Goal: Task Accomplishment & Management: Manage account settings

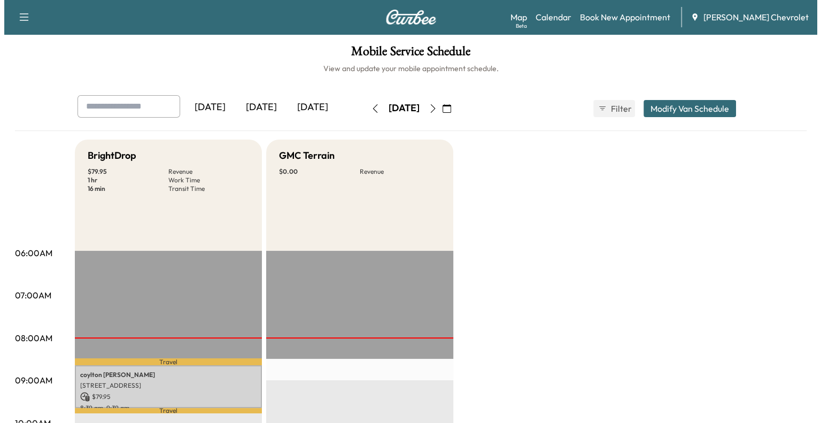
scroll to position [137, 0]
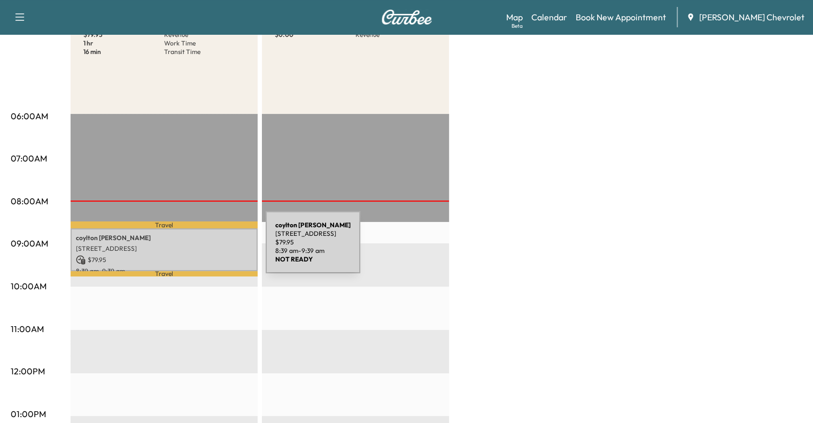
click at [185, 248] on p "[STREET_ADDRESS]" at bounding box center [164, 248] width 176 height 9
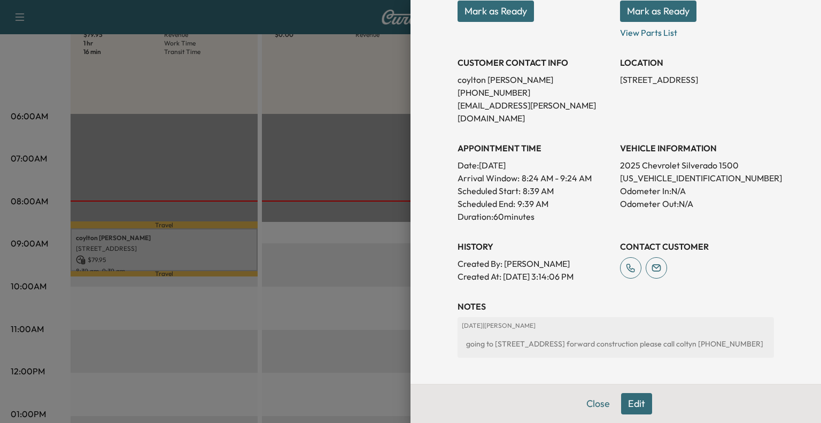
scroll to position [0, 0]
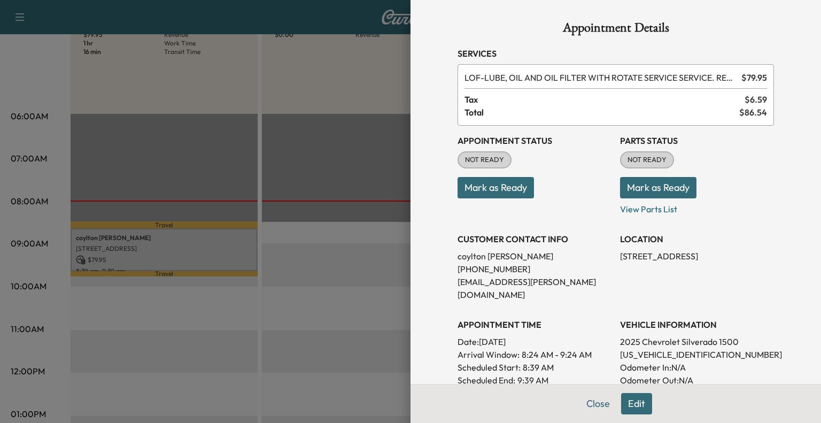
click at [303, 83] on div at bounding box center [410, 211] width 821 height 423
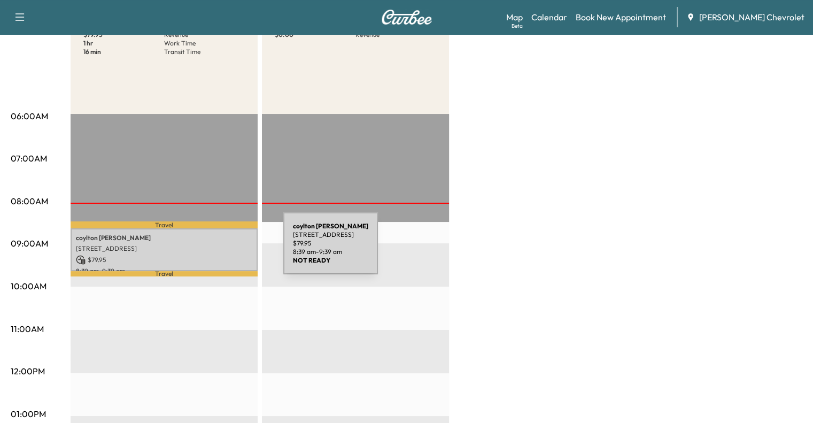
click at [203, 249] on p "[STREET_ADDRESS]" at bounding box center [164, 248] width 176 height 9
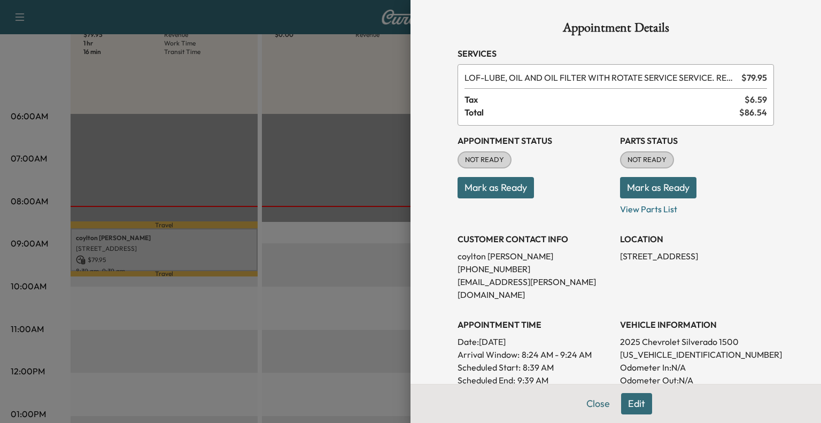
click at [625, 186] on button "Mark as Ready" at bounding box center [658, 187] width 76 height 21
click at [492, 183] on button "Mark as Ready" at bounding box center [495, 187] width 76 height 21
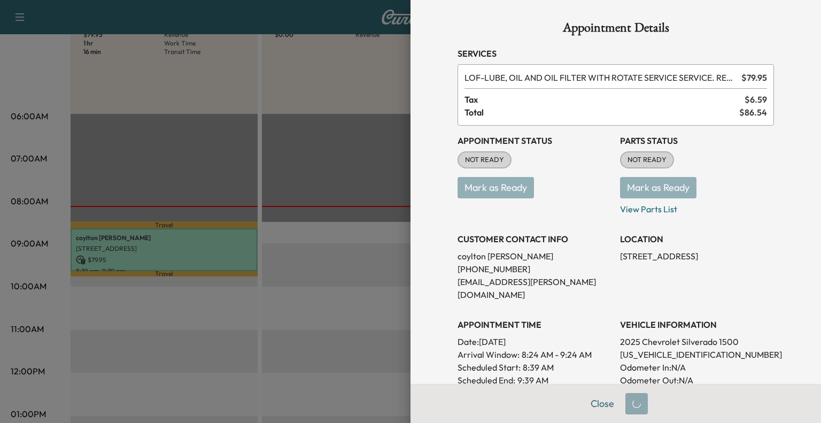
click at [348, 346] on div at bounding box center [410, 211] width 821 height 423
click at [591, 405] on button "Close" at bounding box center [601, 403] width 37 height 21
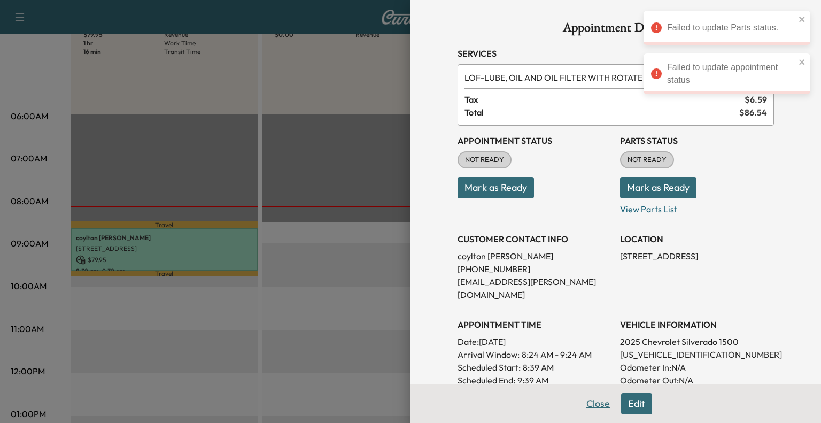
click at [582, 400] on button "Close" at bounding box center [597, 403] width 37 height 21
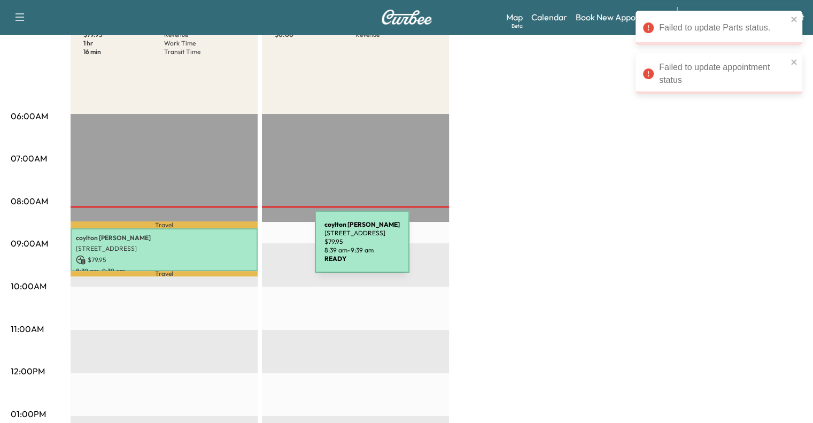
click at [232, 247] on p "[STREET_ADDRESS]" at bounding box center [164, 248] width 176 height 9
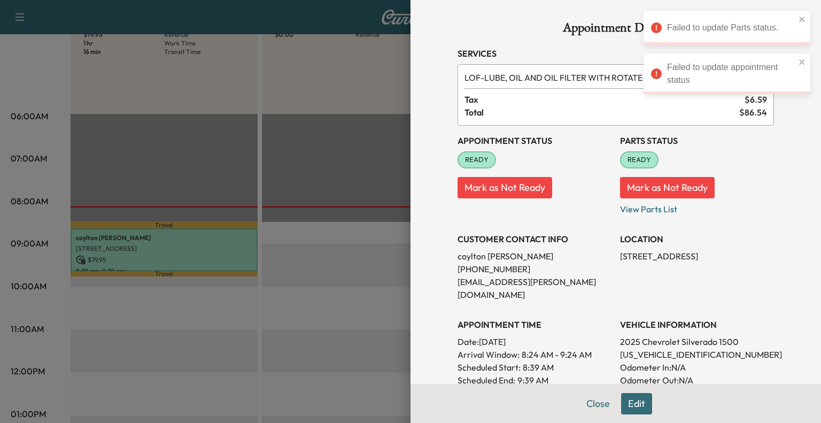
click at [338, 277] on div at bounding box center [410, 211] width 821 height 423
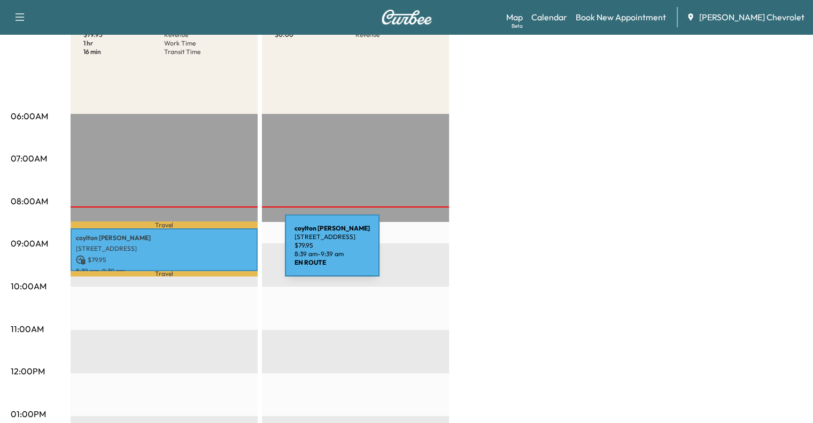
click at [205, 252] on div "coylton [PERSON_NAME] [STREET_ADDRESS] $ 79.95 8:39 am - 9:39 am" at bounding box center [164, 249] width 187 height 43
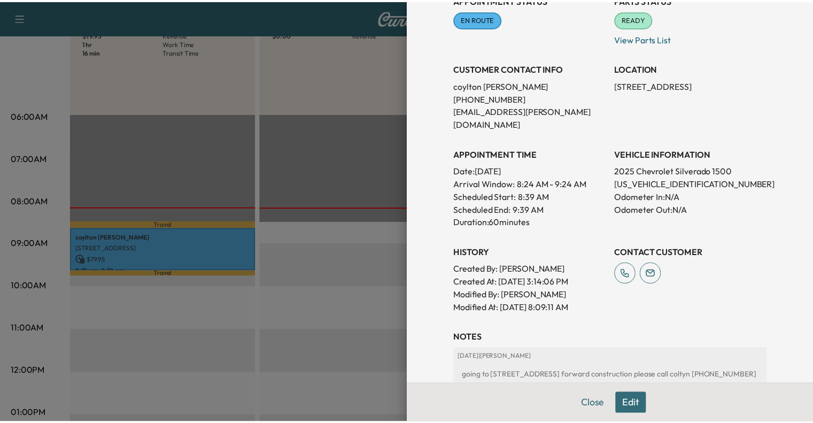
scroll to position [265, 0]
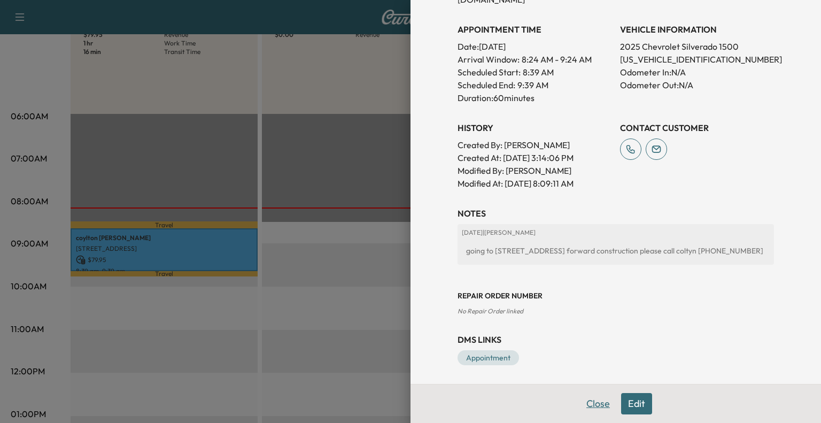
click at [587, 407] on button "Close" at bounding box center [597, 403] width 37 height 21
